Goal: Task Accomplishment & Management: Use online tool/utility

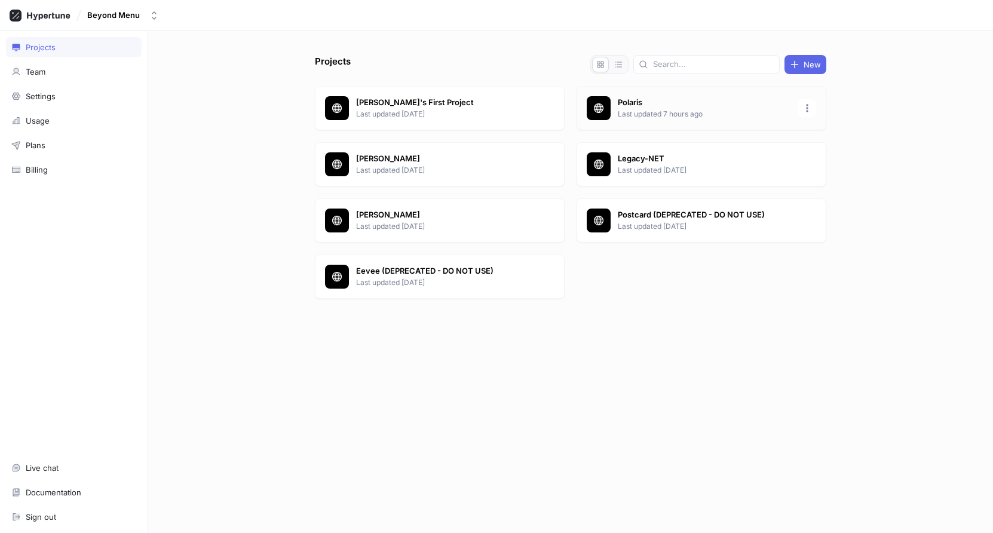
click at [666, 114] on p "Last updated 7 hours ago" at bounding box center [704, 114] width 173 height 11
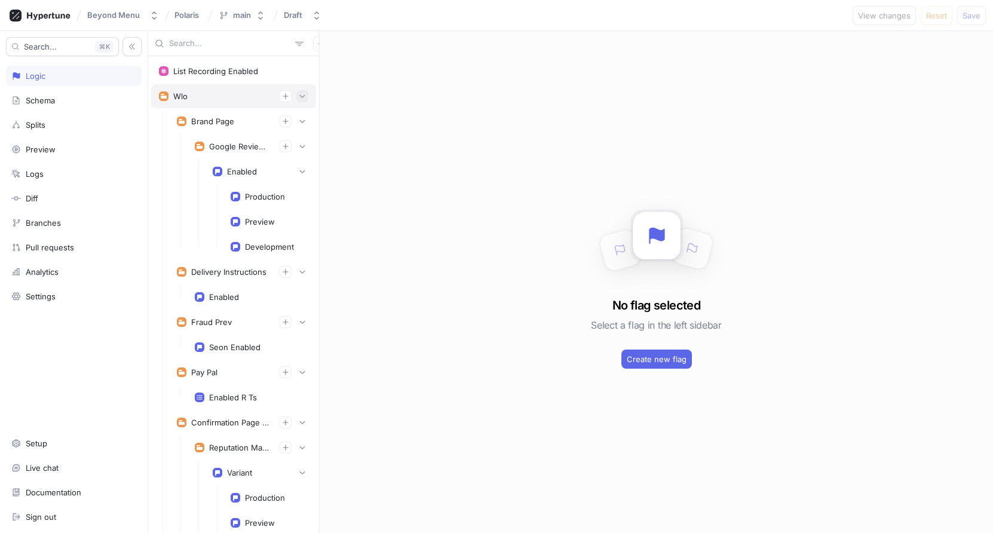
click at [302, 97] on icon "button" at bounding box center [302, 96] width 5 height 3
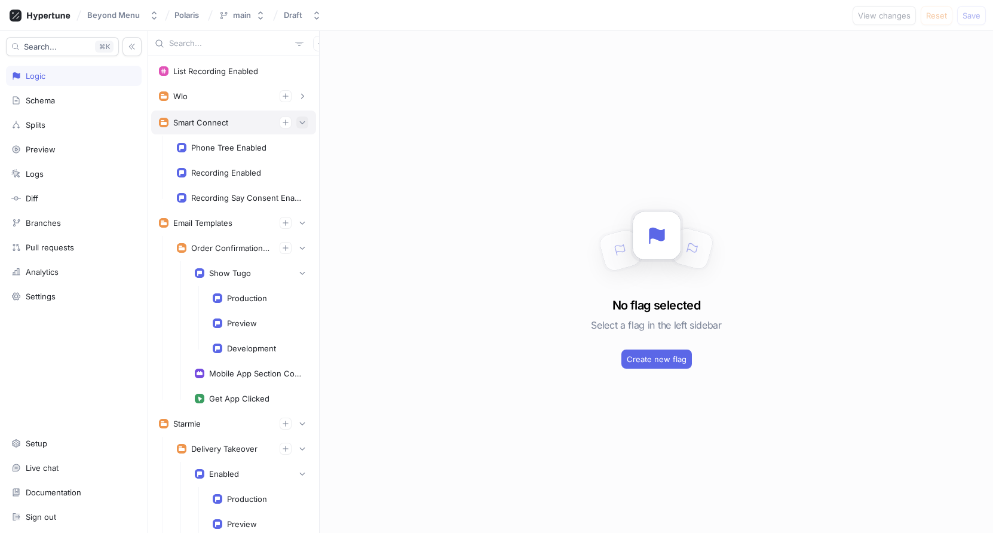
click at [306, 121] on button "button" at bounding box center [302, 122] width 12 height 12
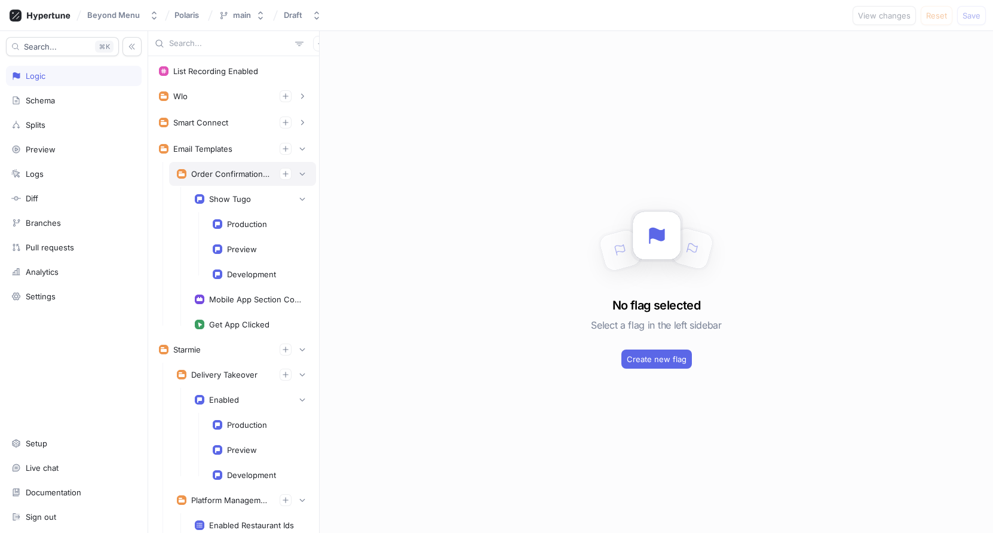
click at [235, 174] on div "Order Confirmation Email" at bounding box center [230, 174] width 79 height 10
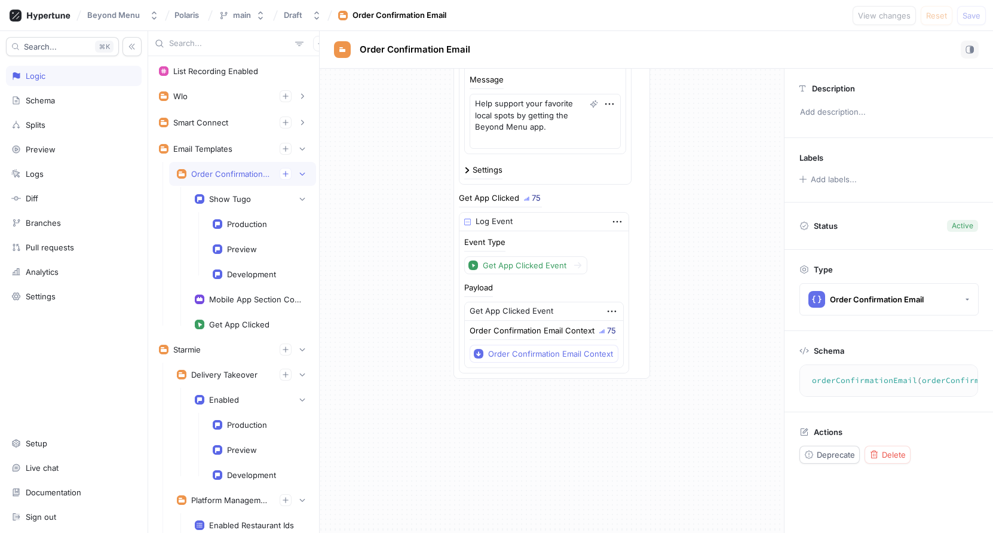
scroll to position [514, 0]
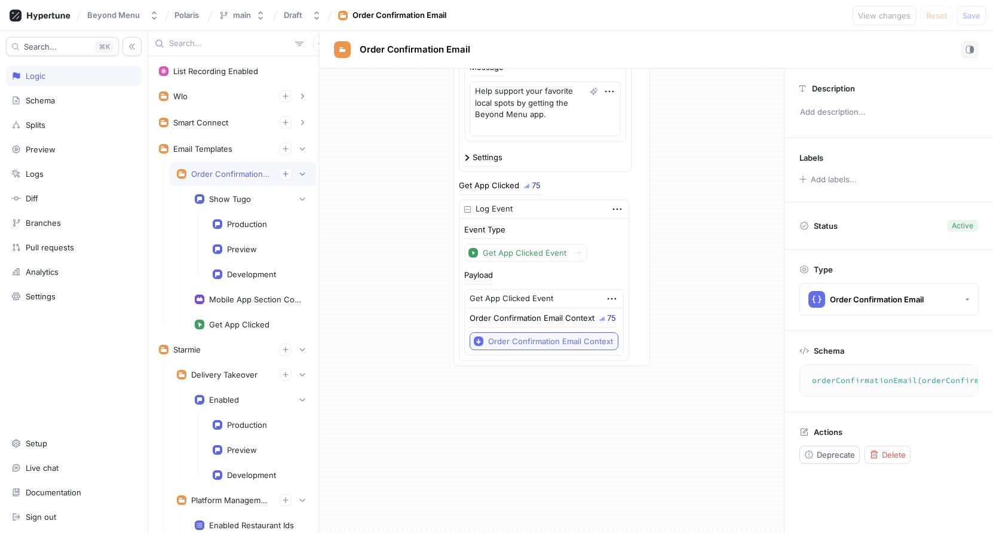
click at [525, 340] on div "Order Confirmation Email Context" at bounding box center [550, 341] width 125 height 10
click at [242, 301] on div "Mobile App Section Content" at bounding box center [256, 299] width 94 height 10
type textarea "x"
type textarea "mobileAppSectionContent: MobileAppSectionContent!"
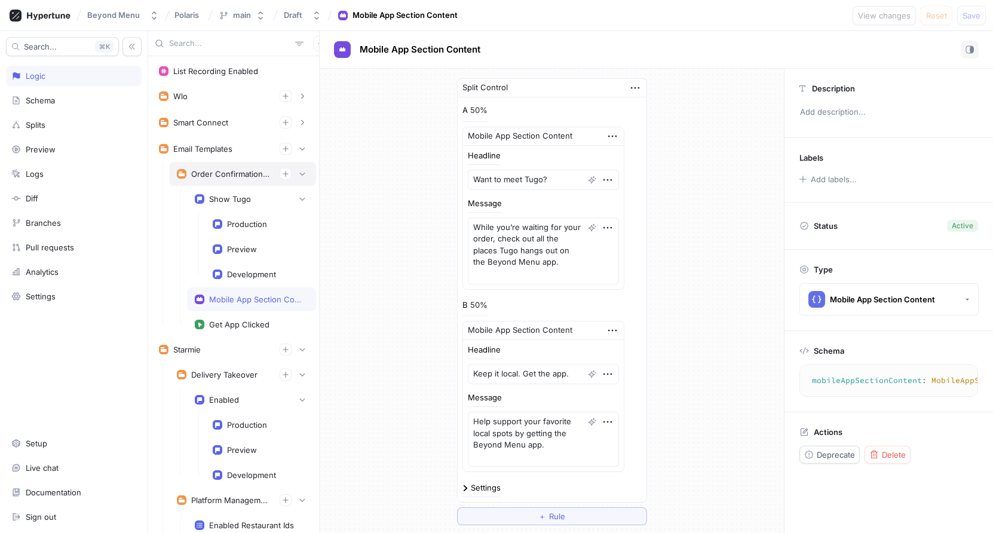
click at [232, 176] on div "Order Confirmation Email" at bounding box center [230, 174] width 79 height 10
type textarea "x"
type textarea "orderConfirmationEmail(orderConfirmationEmailContext: OrderConfirmationEmailCon…"
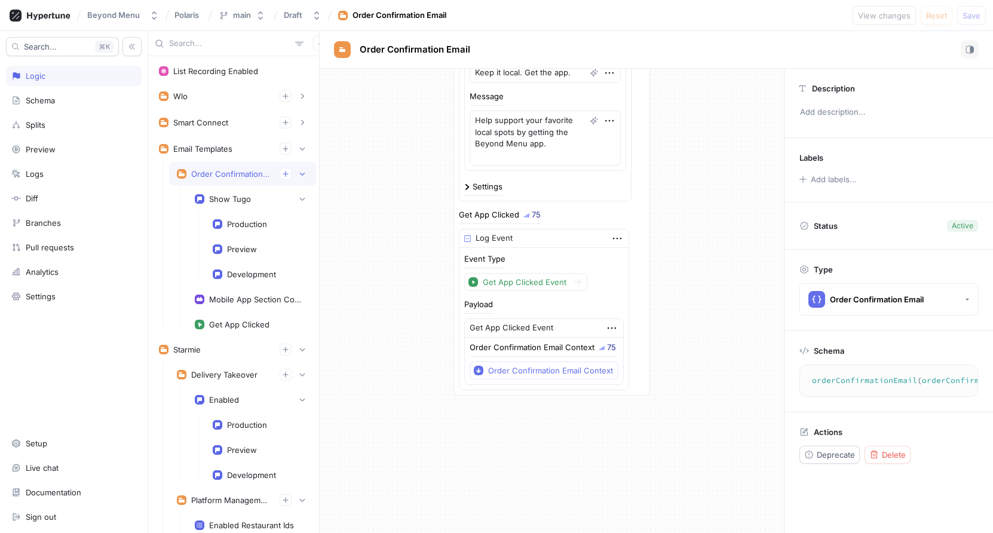
scroll to position [508, 0]
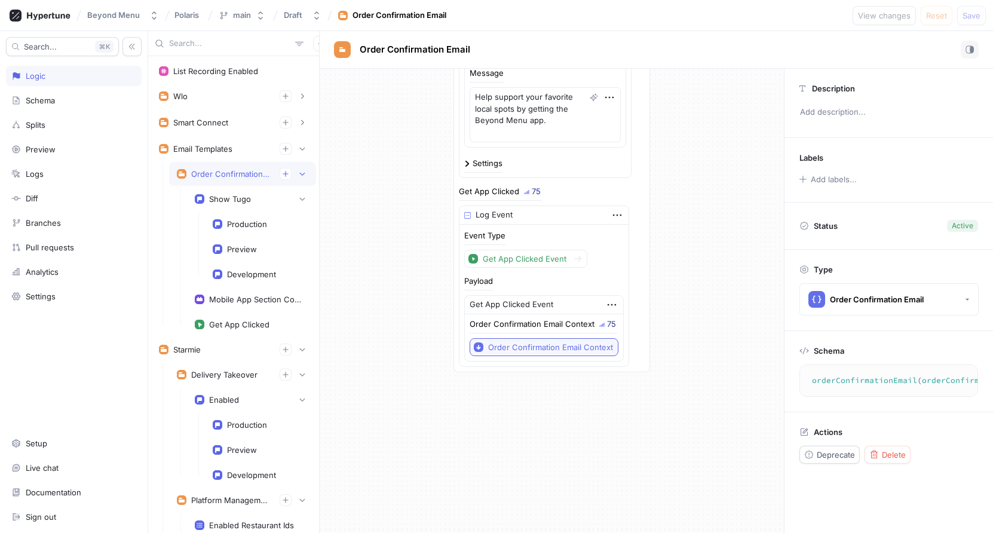
click at [508, 349] on div "Order Confirmation Email Context" at bounding box center [550, 347] width 125 height 10
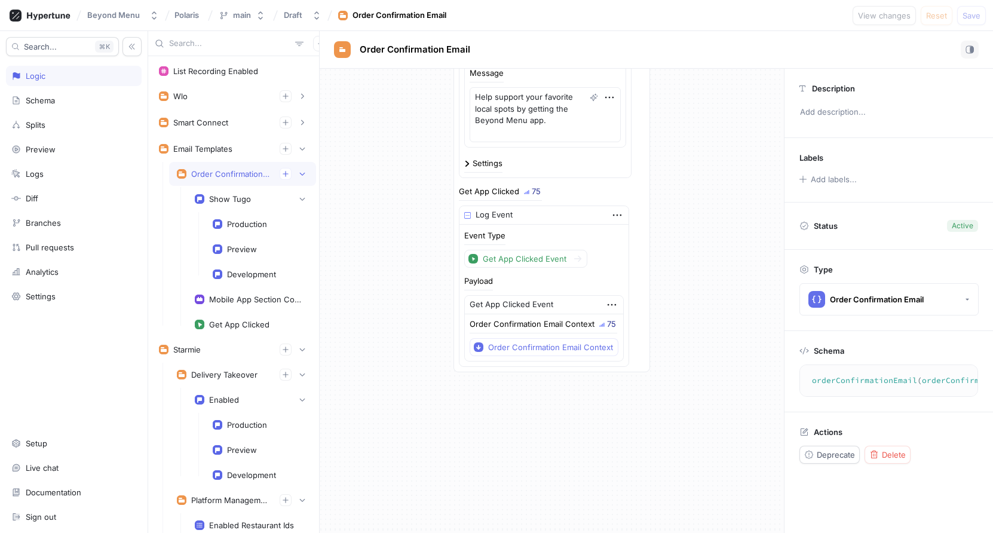
click at [603, 305] on div "Get App Clicked Event" at bounding box center [544, 305] width 158 height 19
click at [605, 305] on icon "button" at bounding box center [611, 304] width 13 height 13
click at [573, 307] on div "Get App Clicked Event" at bounding box center [544, 305] width 158 height 19
click at [531, 257] on div "Get App Clicked Event" at bounding box center [525, 259] width 84 height 10
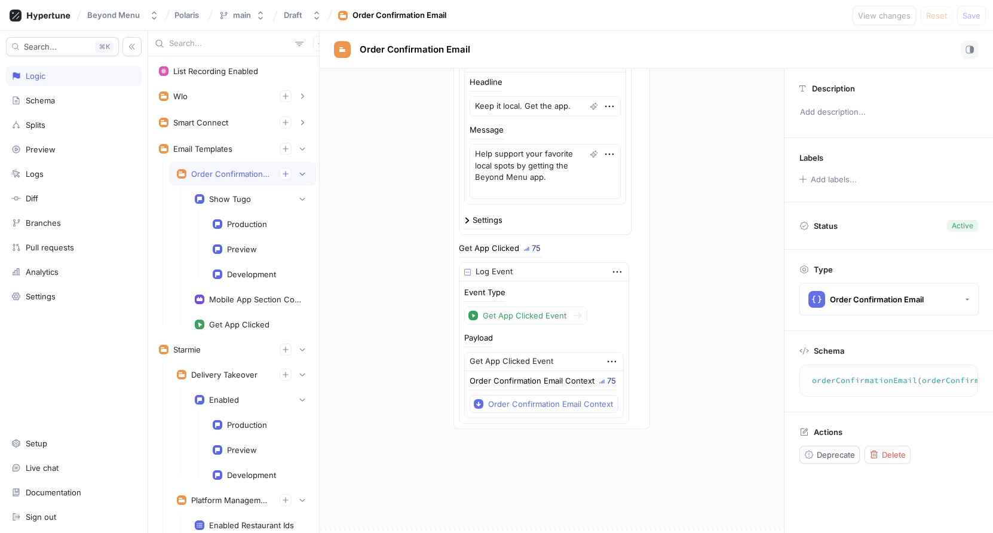
scroll to position [516, 0]
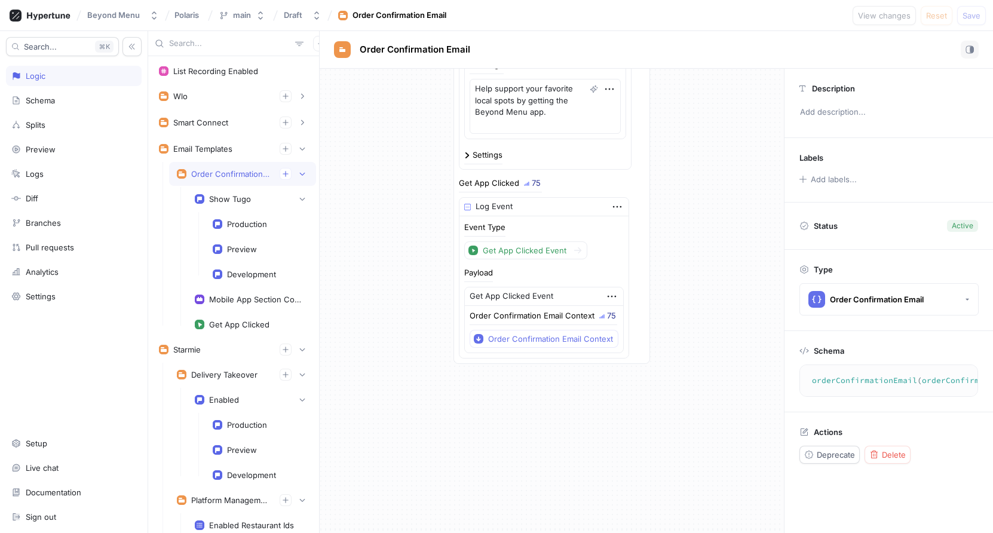
click at [807, 354] on icon at bounding box center [804, 351] width 10 height 10
click at [882, 299] on div "Order Confirmation Email" at bounding box center [877, 299] width 94 height 10
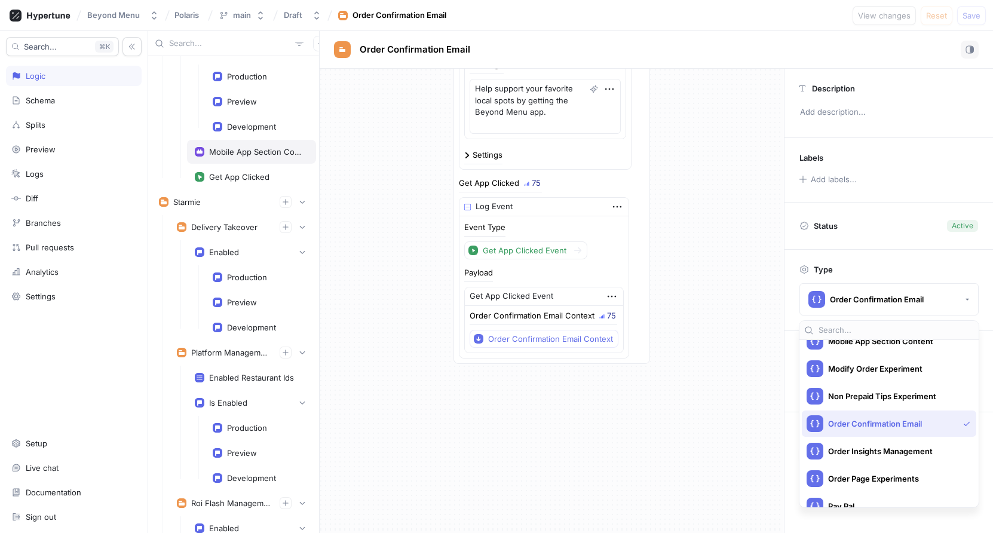
scroll to position [160, 0]
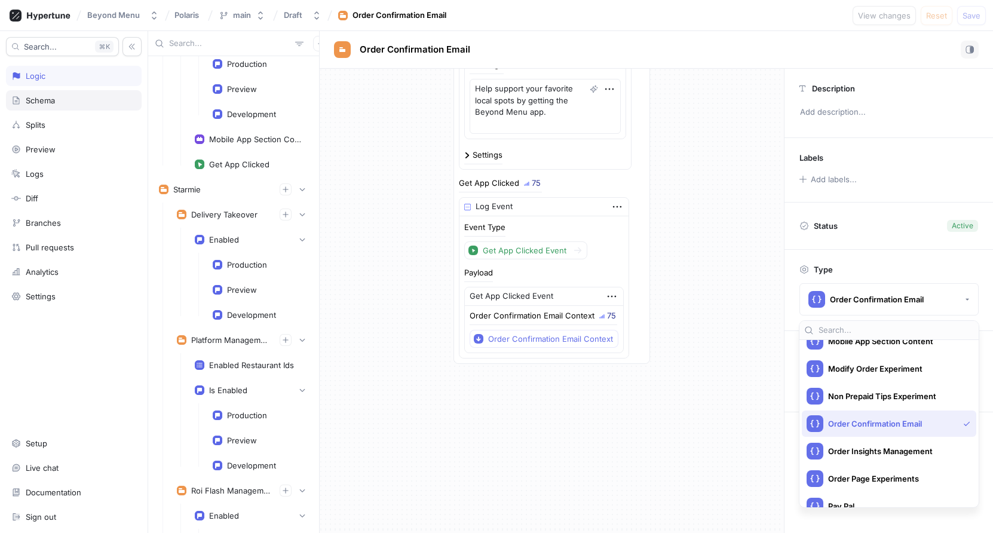
click at [57, 103] on div "Schema" at bounding box center [73, 101] width 125 height 10
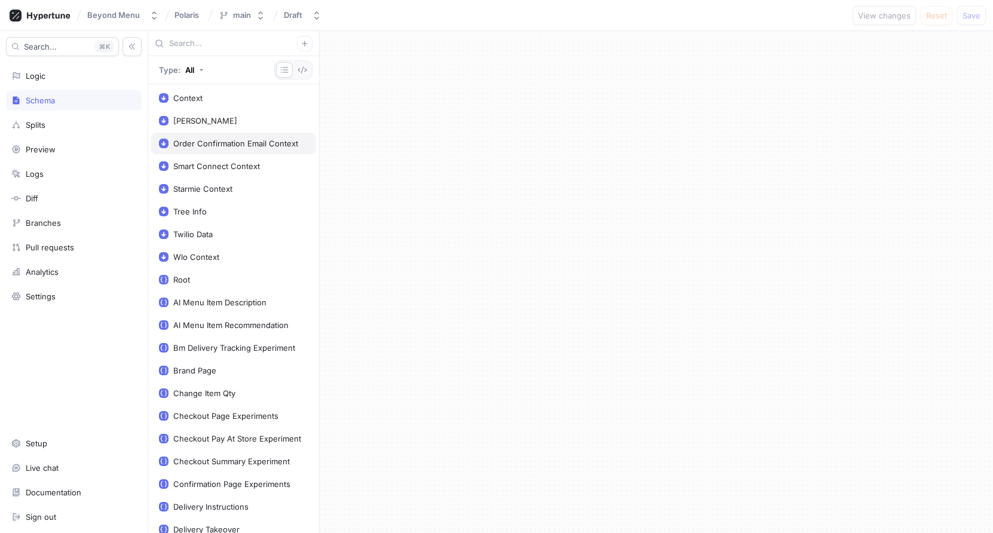
click at [255, 146] on div "Order Confirmation Email Context" at bounding box center [235, 144] width 125 height 10
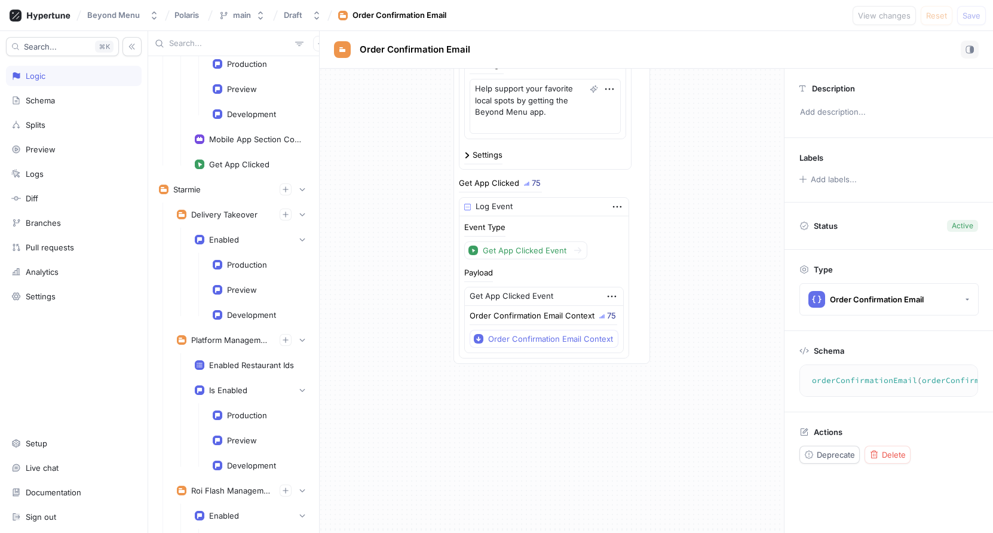
scroll to position [505, 0]
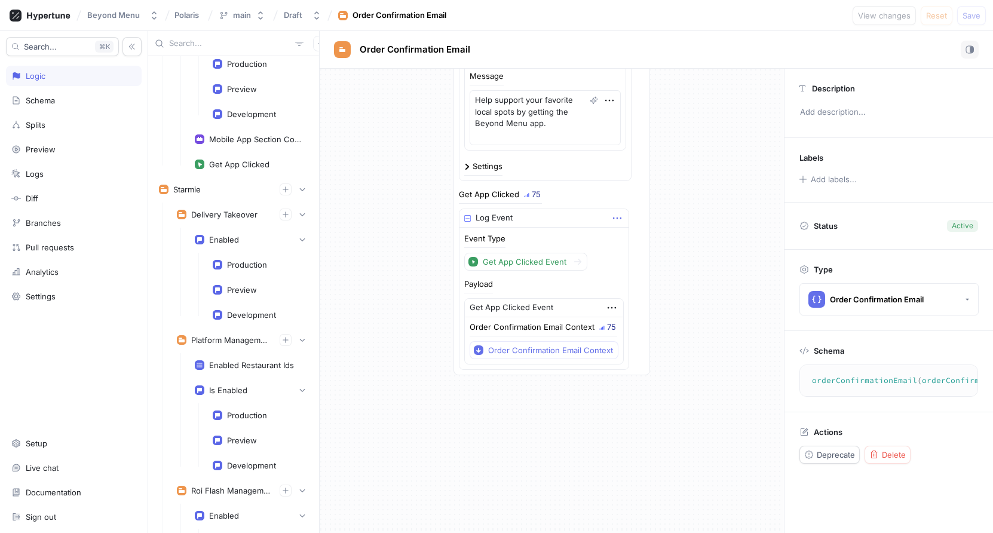
click at [619, 218] on icon "button" at bounding box center [617, 218] width 8 height 2
click at [618, 220] on icon "button" at bounding box center [616, 217] width 13 height 13
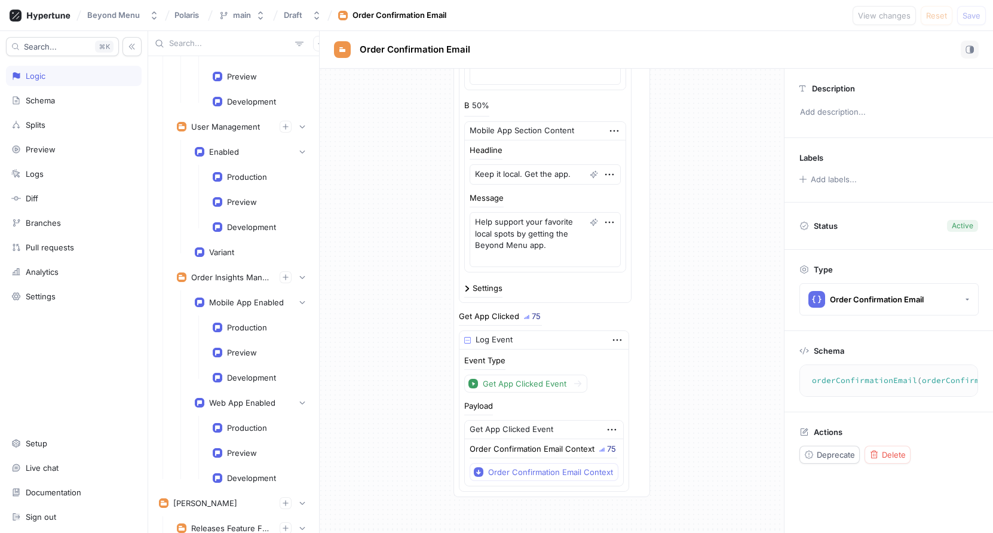
scroll to position [1053, 0]
type textarea "x"
